Goal: Find specific page/section

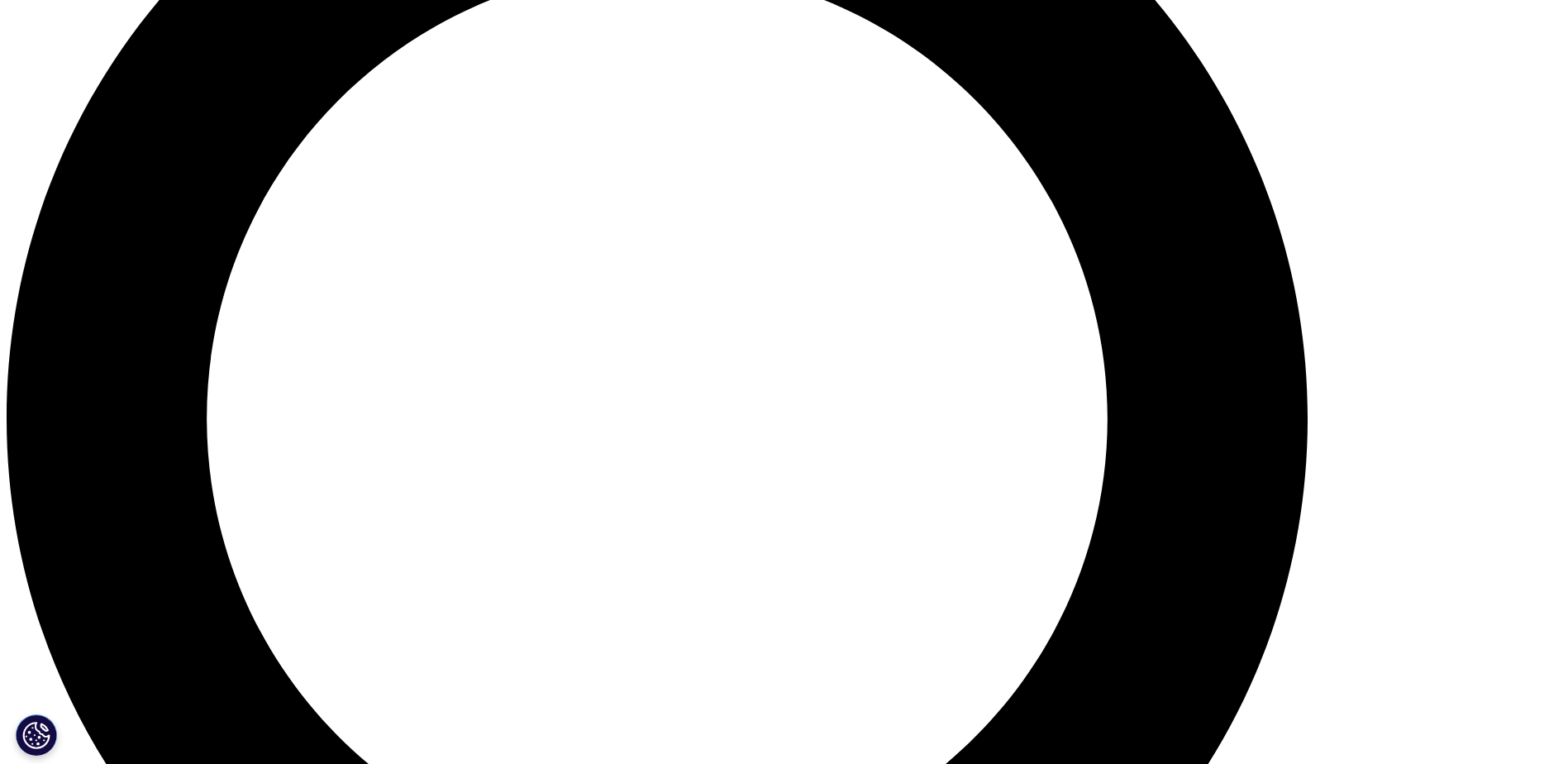
scroll to position [1820, 0]
